Goal: Task Accomplishment & Management: Complete application form

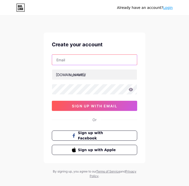
click at [93, 62] on input "text" at bounding box center [94, 60] width 85 height 10
type input "[EMAIL_ADDRESS][DOMAIN_NAME]"
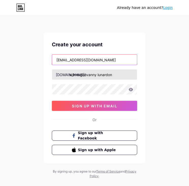
type input "[PERSON_NAME]"
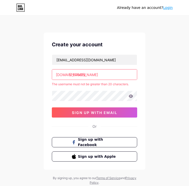
click at [113, 75] on input "[PERSON_NAME]" at bounding box center [94, 74] width 85 height 10
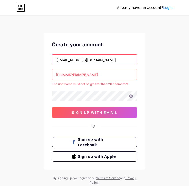
click at [127, 58] on input "[EMAIL_ADDRESS][DOMAIN_NAME]" at bounding box center [94, 60] width 85 height 10
drag, startPoint x: 127, startPoint y: 58, endPoint x: 3, endPoint y: 67, distance: 124.5
click at [3, 67] on div "Already have an account? Login Create your account [EMAIL_ADDRESS][DOMAIN_NAME]…" at bounding box center [94, 100] width 189 height 201
click at [60, 57] on input "text" at bounding box center [94, 60] width 85 height 10
type input "[EMAIL_ADDRESS][DOMAIN_NAME]"
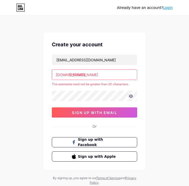
click at [117, 77] on input "[PERSON_NAME]" at bounding box center [94, 74] width 85 height 10
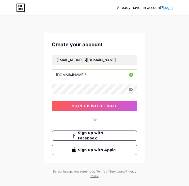
type input "w"
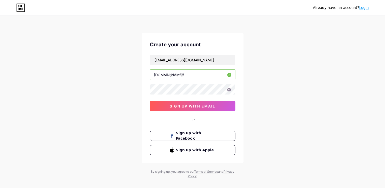
click at [181, 74] on input "text" at bounding box center [192, 74] width 85 height 10
paste input "ethicaltools hub"
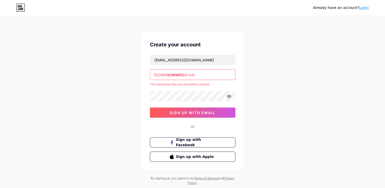
click at [189, 75] on input "ethical tools hub" at bounding box center [192, 74] width 85 height 10
click at [179, 74] on input "ethical toolshub" at bounding box center [192, 74] width 85 height 10
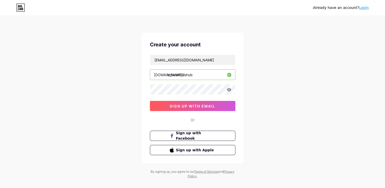
type input "ethicaltoolshub"
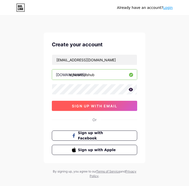
click at [100, 105] on span "sign up with email" at bounding box center [95, 106] width 46 height 4
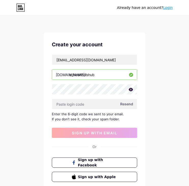
click at [132, 105] on span "Resend" at bounding box center [126, 103] width 13 height 5
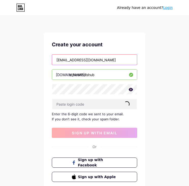
click at [117, 61] on input "[EMAIL_ADDRESS][DOMAIN_NAME]" at bounding box center [94, 60] width 85 height 10
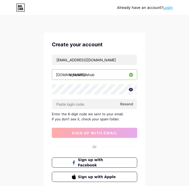
click at [160, 67] on div "Already have an account? Login Create your account [EMAIL_ADDRESS][DOMAIN_NAME]…" at bounding box center [94, 111] width 189 height 222
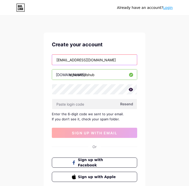
click at [116, 56] on input "[EMAIL_ADDRESS][DOMAIN_NAME]" at bounding box center [94, 60] width 85 height 10
drag, startPoint x: 116, startPoint y: 56, endPoint x: 0, endPoint y: 75, distance: 117.0
click at [0, 75] on html "Already have an account? Login Create your account [EMAIL_ADDRESS][DOMAIN_NAME]…" at bounding box center [94, 111] width 189 height 222
type input "[EMAIL_ADDRESS][DOMAIN_NAME]"
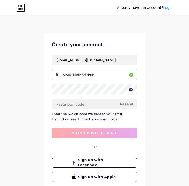
click at [122, 105] on span "Resend" at bounding box center [126, 103] width 13 height 5
click at [126, 103] on span "Resend" at bounding box center [126, 103] width 13 height 5
